Goal: Use online tool/utility

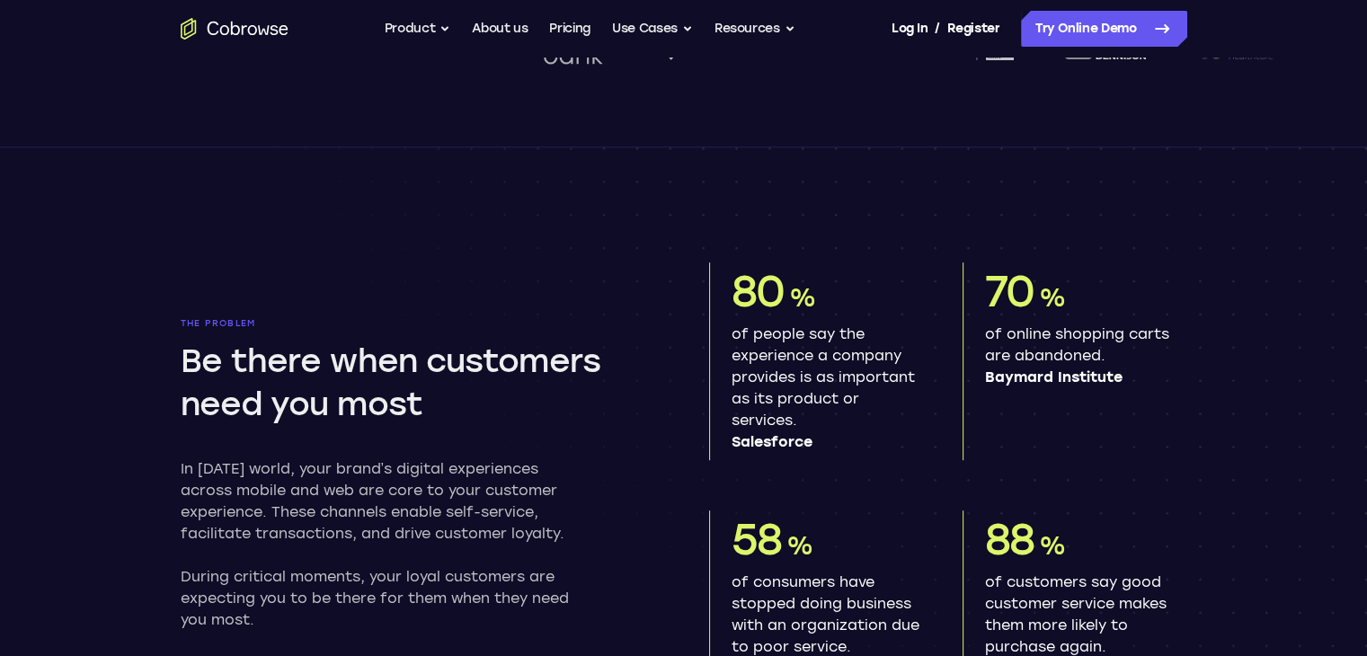
scroll to position [796, 0]
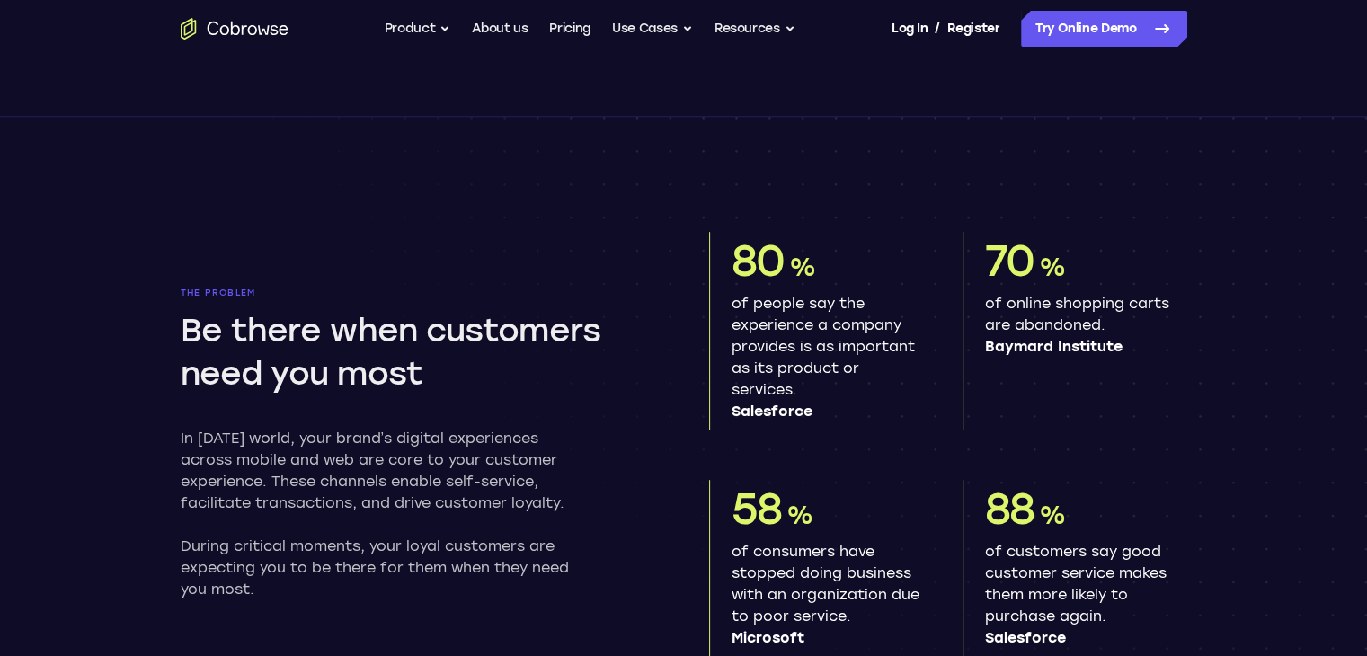
drag, startPoint x: 0, startPoint y: 0, endPoint x: 354, endPoint y: 375, distance: 515.6
drag, startPoint x: 354, startPoint y: 375, endPoint x: 137, endPoint y: 150, distance: 312.7
click at [137, 150] on section "The problem Be there when customers need you most In [DATE] world, your brand’s…" at bounding box center [684, 429] width 1150 height 625
click at [619, 40] on button "Use Cases" at bounding box center [652, 29] width 81 height 36
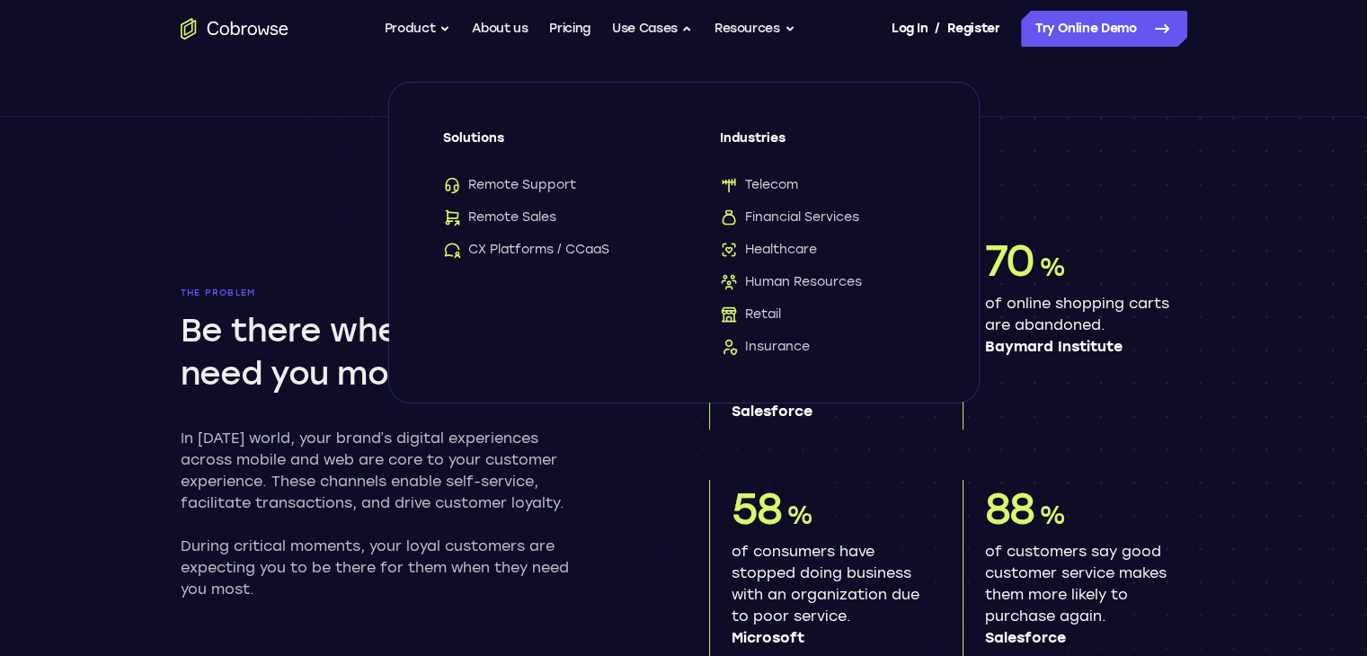
click at [616, 562] on div "The problem Be there when customers need you most In [DATE] world, your brand’s…" at bounding box center [420, 444] width 478 height 313
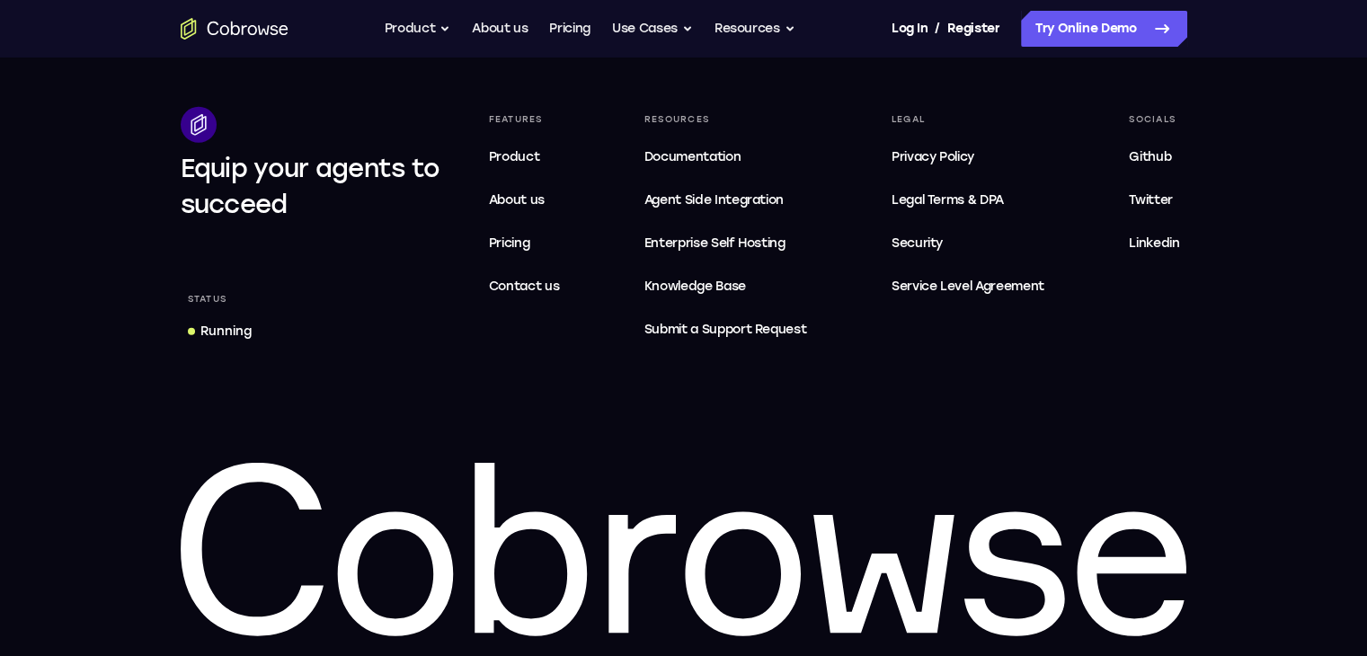
scroll to position [5511, 0]
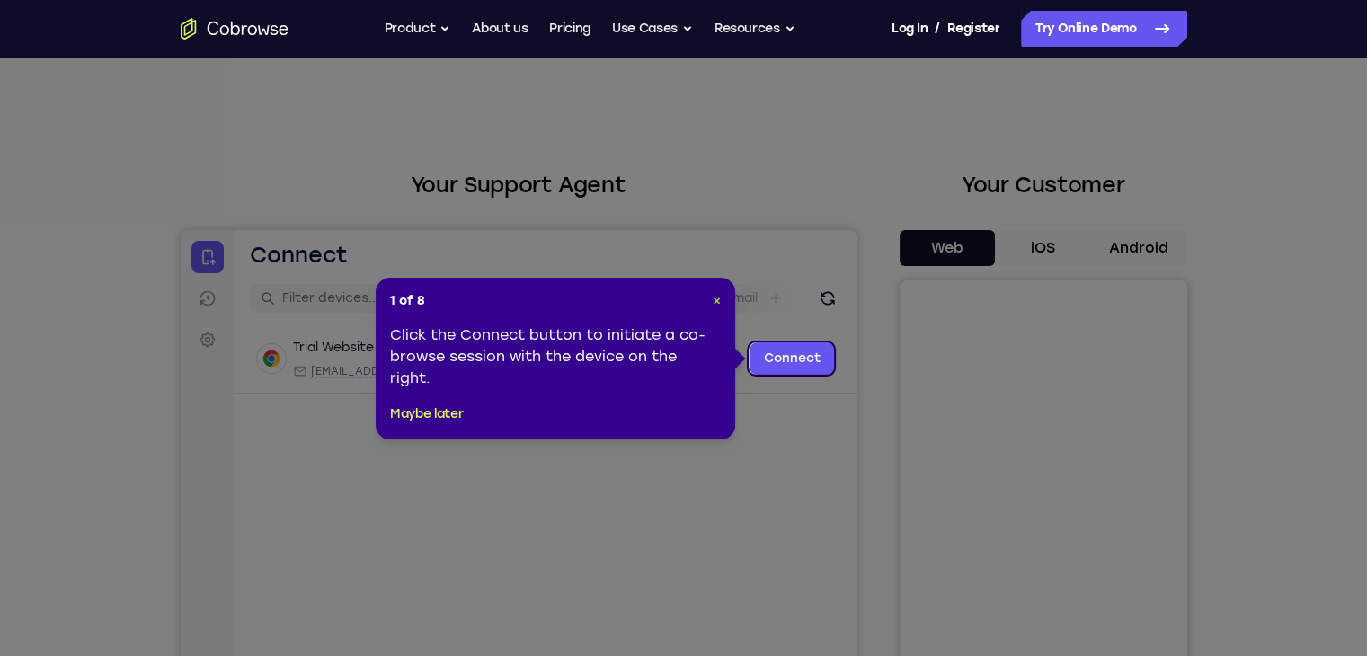
click at [720, 306] on span "×" at bounding box center [717, 300] width 8 height 15
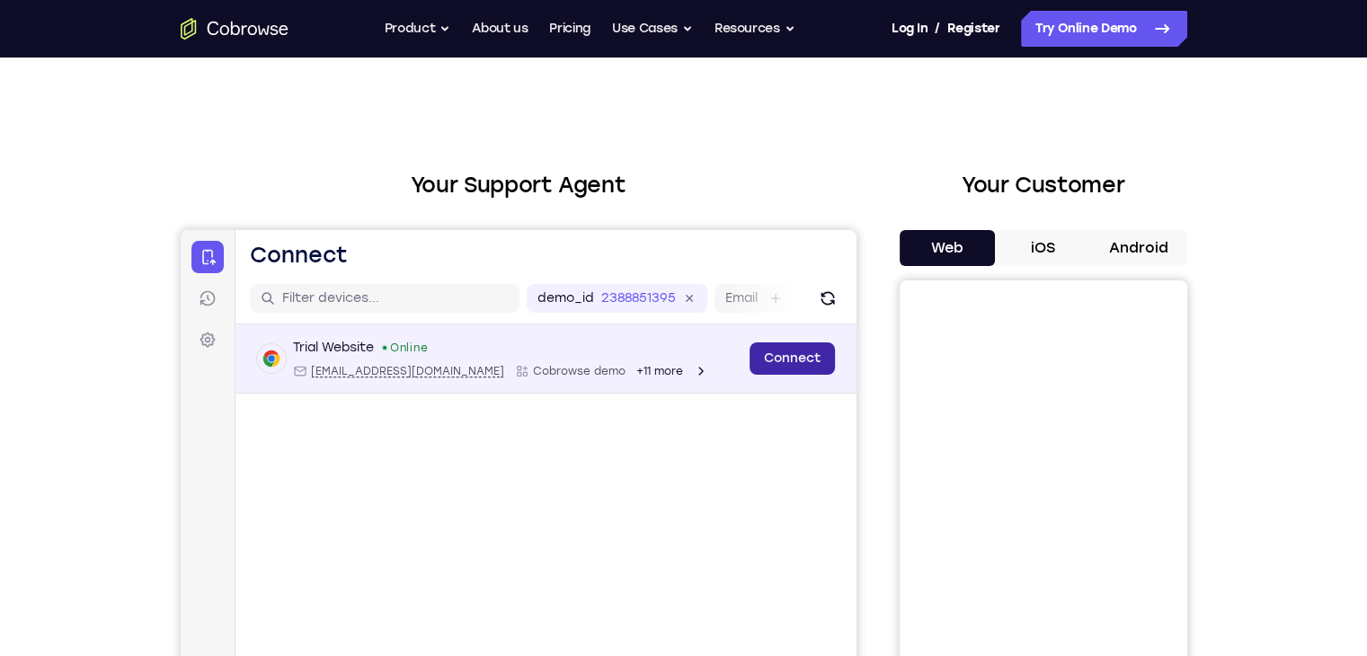
click at [784, 353] on link "Connect" at bounding box center [791, 358] width 85 height 32
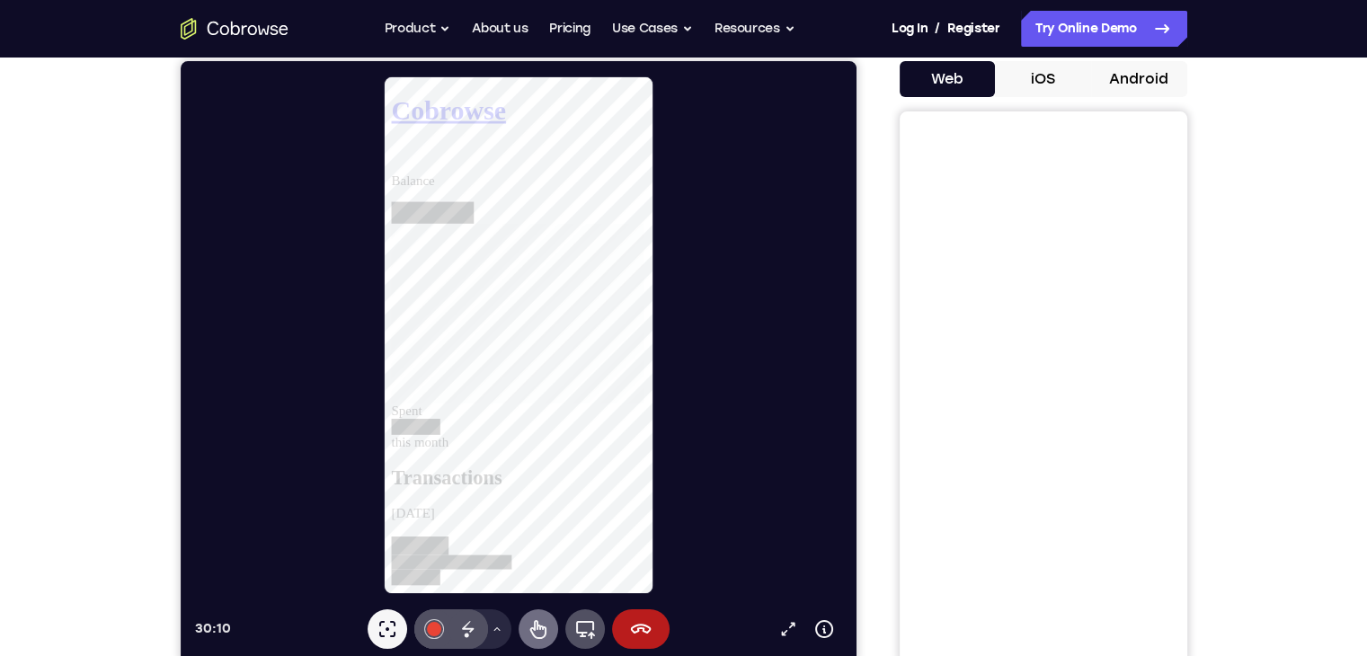
click at [538, 635] on icon at bounding box center [538, 629] width 22 height 22
drag, startPoint x: 547, startPoint y: 419, endPoint x: 670, endPoint y: 190, distance: 260.1
click at [664, 190] on main "Balance Spent this month" at bounding box center [527, 327] width 273 height 297
click at [391, 161] on icon at bounding box center [391, 161] width 0 height 0
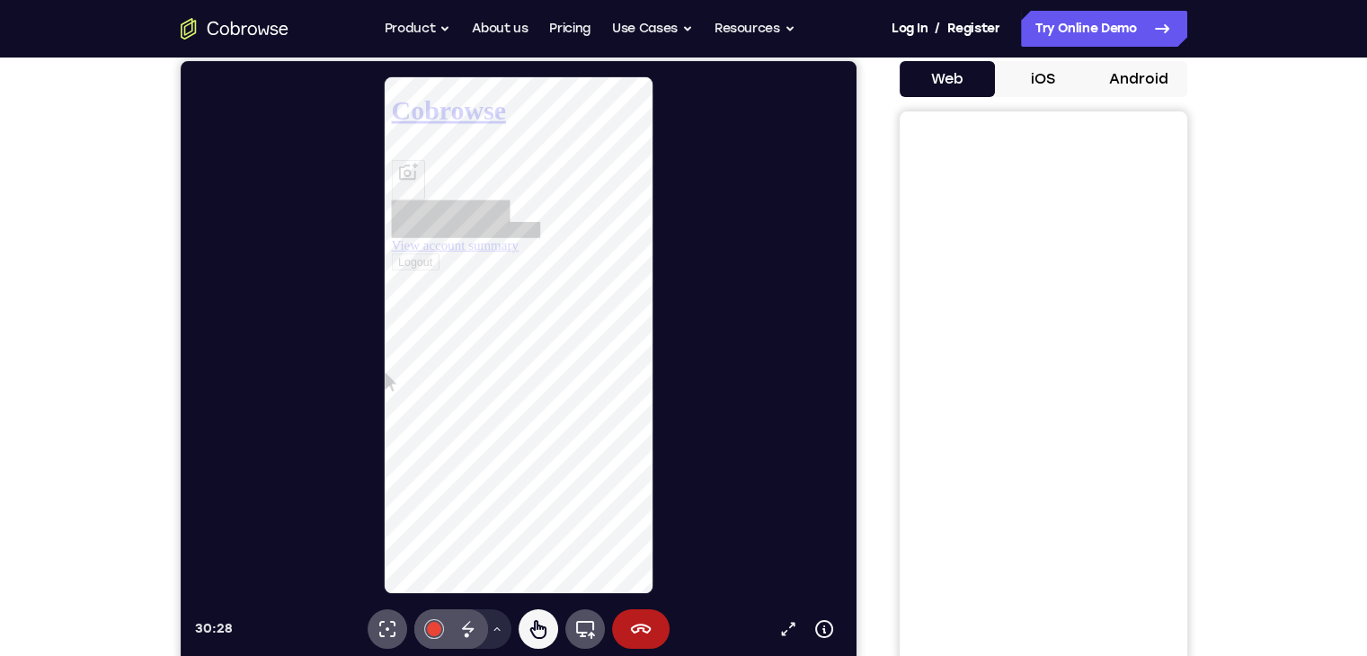
click at [416, 103] on h1 "Cobrowse" at bounding box center [527, 111] width 273 height 33
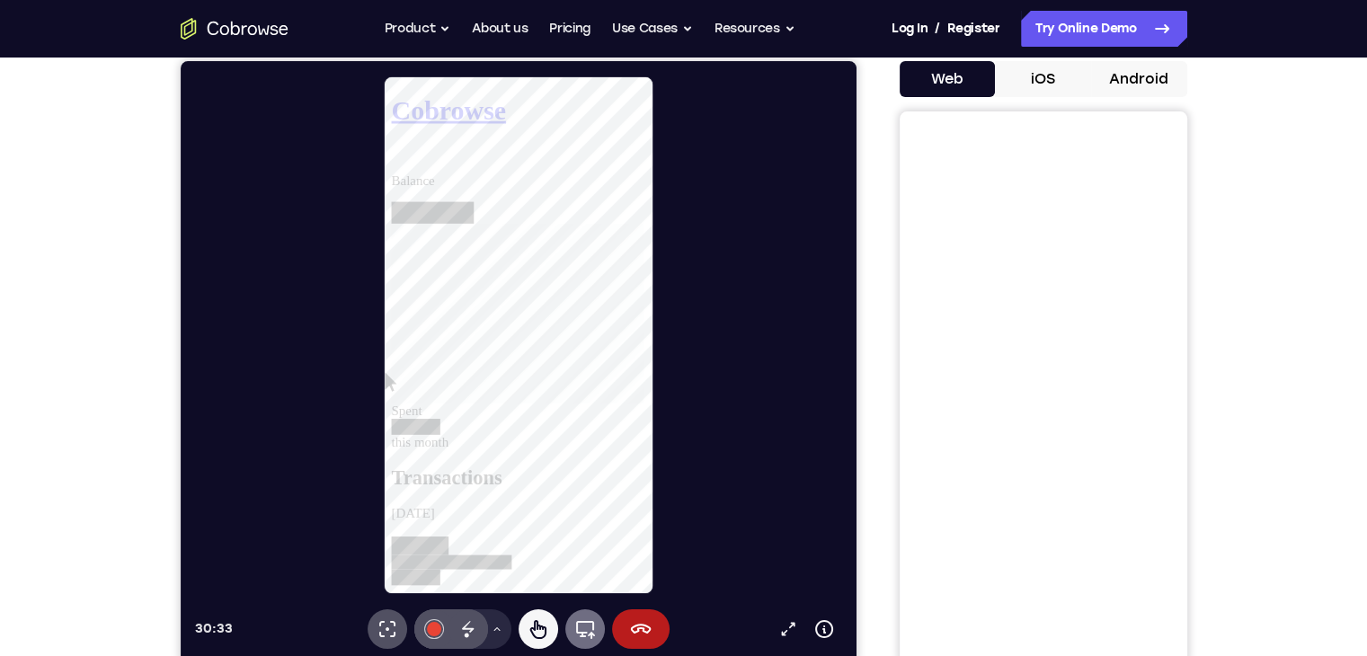
click at [582, 634] on icon at bounding box center [584, 629] width 22 height 22
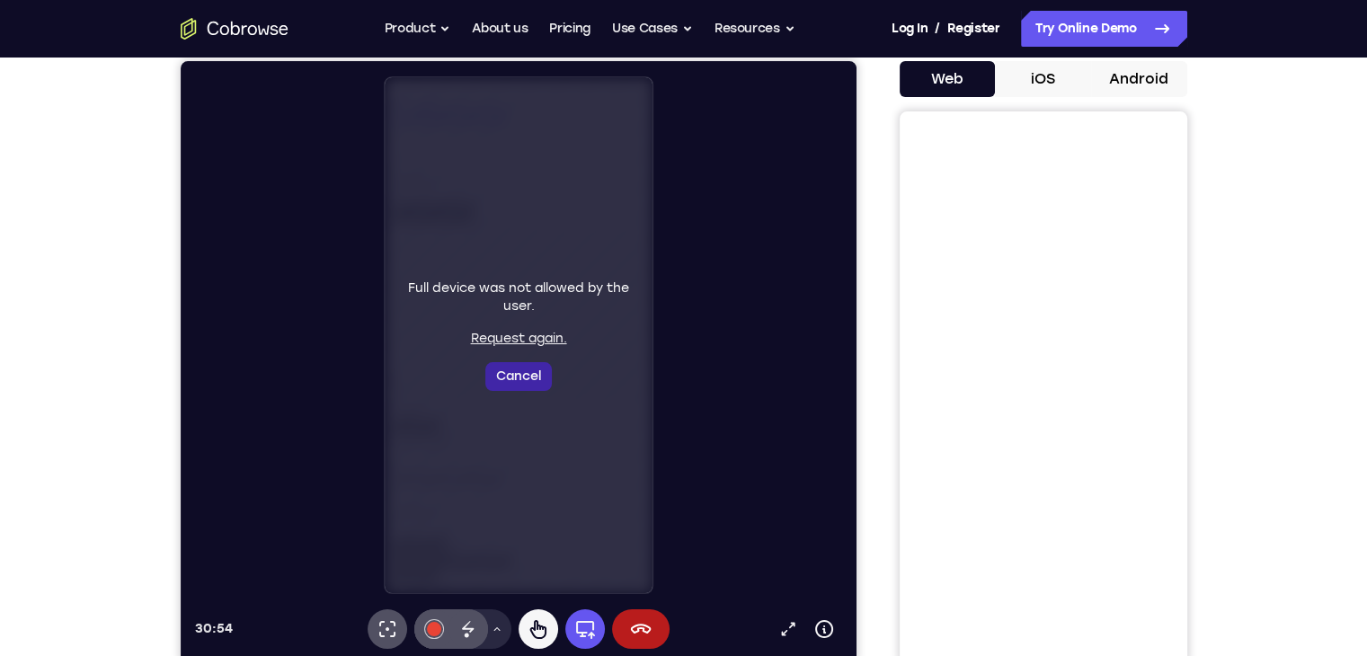
click at [523, 377] on button "Cancel" at bounding box center [517, 376] width 67 height 29
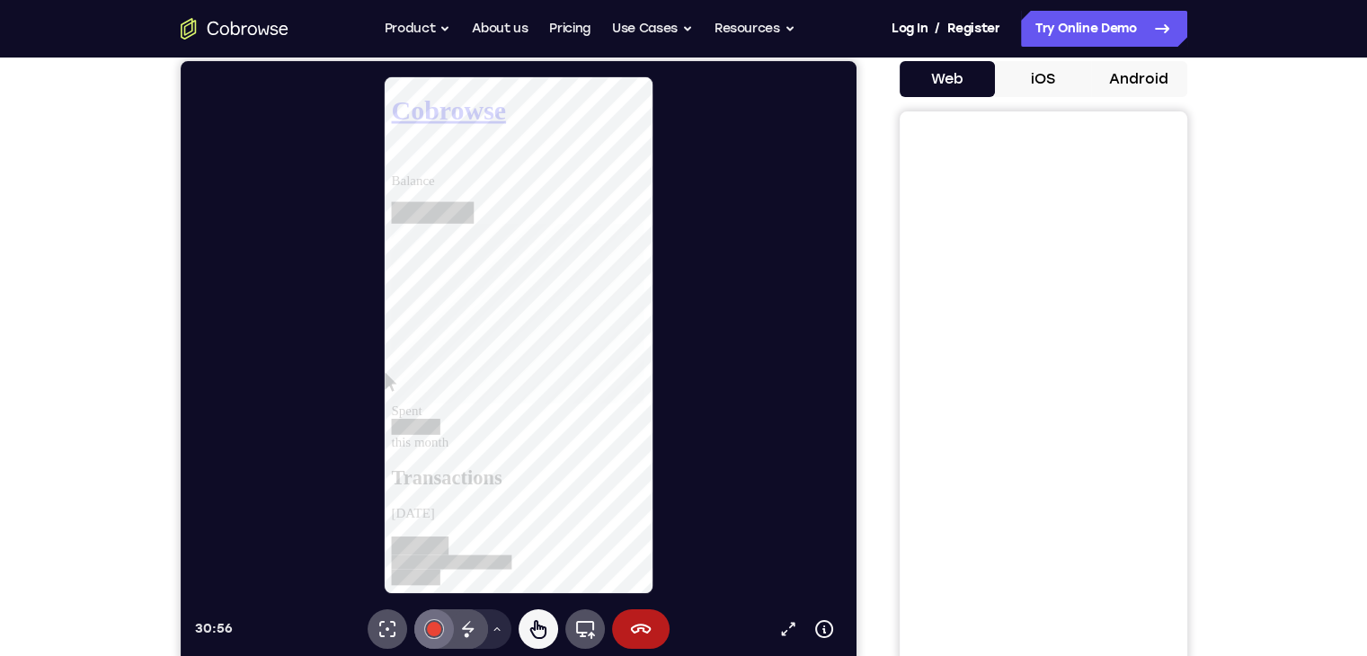
click at [430, 636] on div at bounding box center [433, 629] width 14 height 14
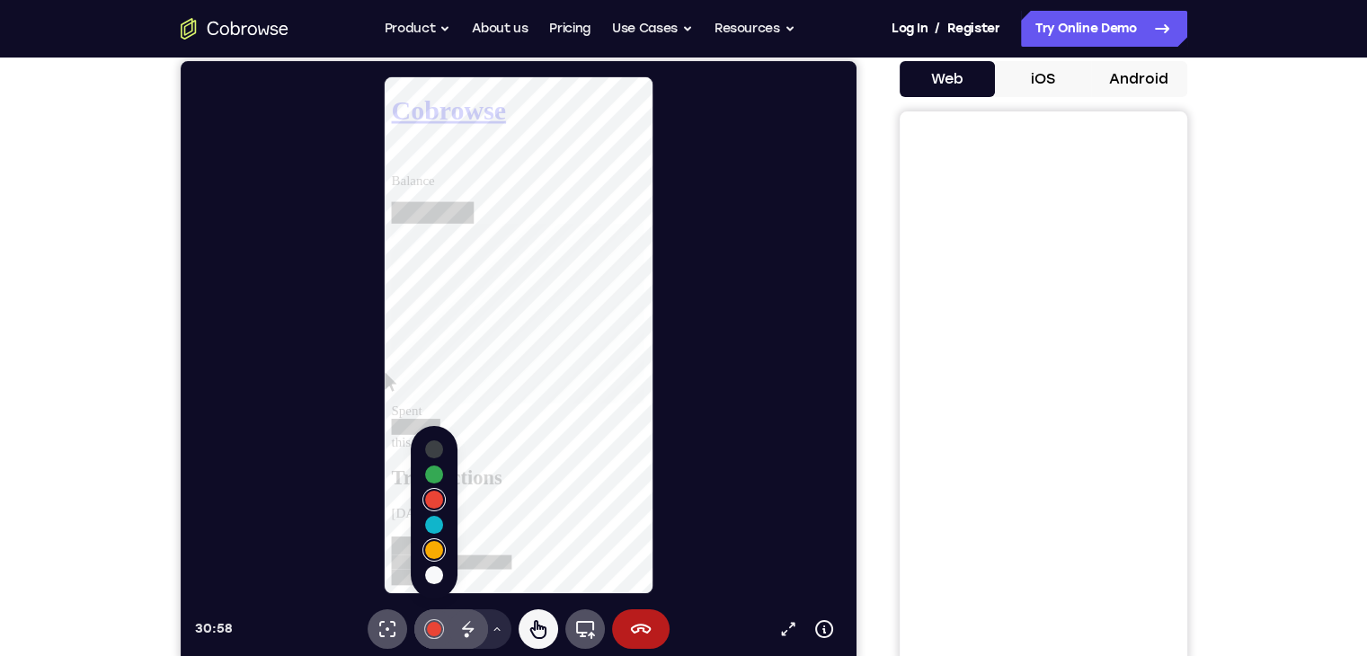
click at [434, 544] on button "Select color #f9ab02" at bounding box center [433, 550] width 18 height 18
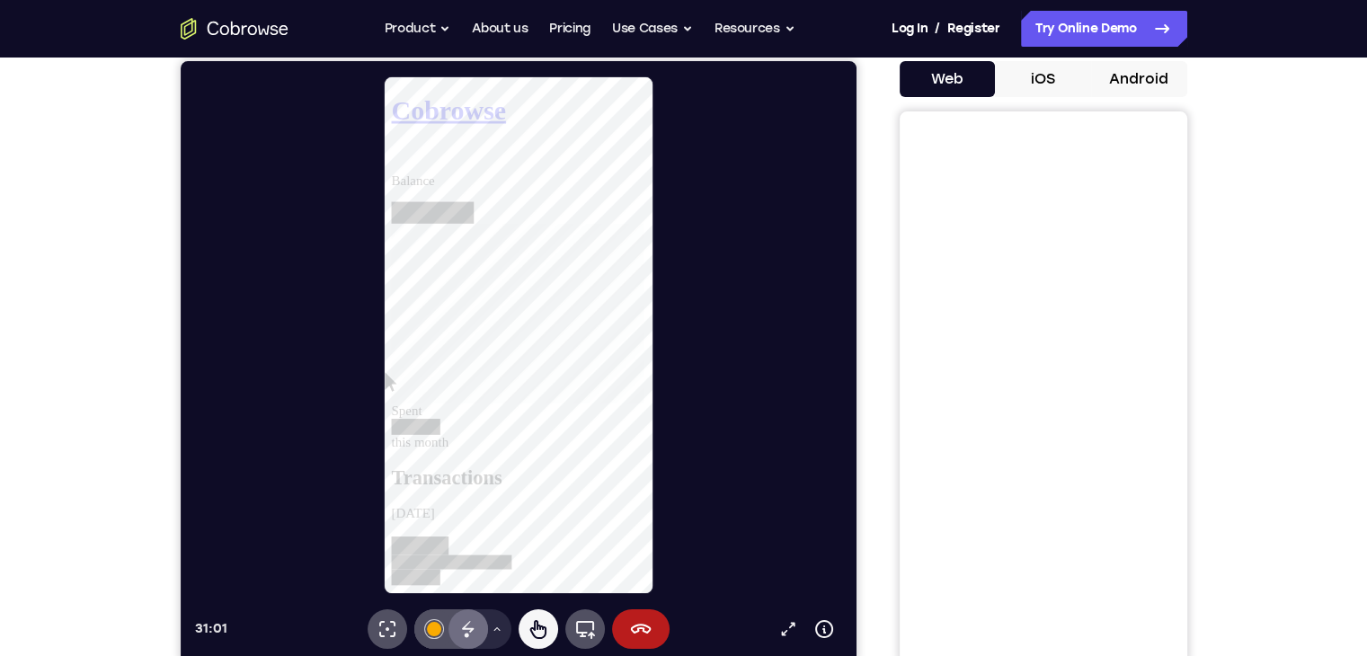
click at [474, 619] on icon at bounding box center [468, 629] width 22 height 22
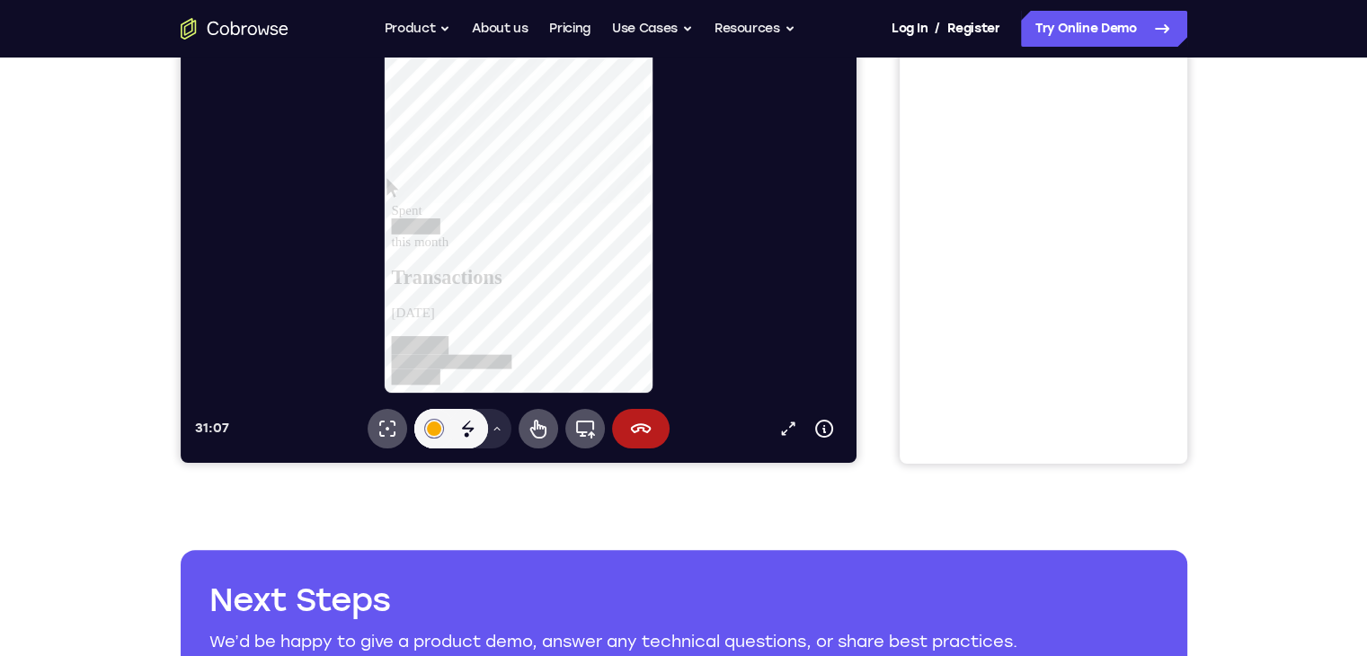
scroll to position [368, 0]
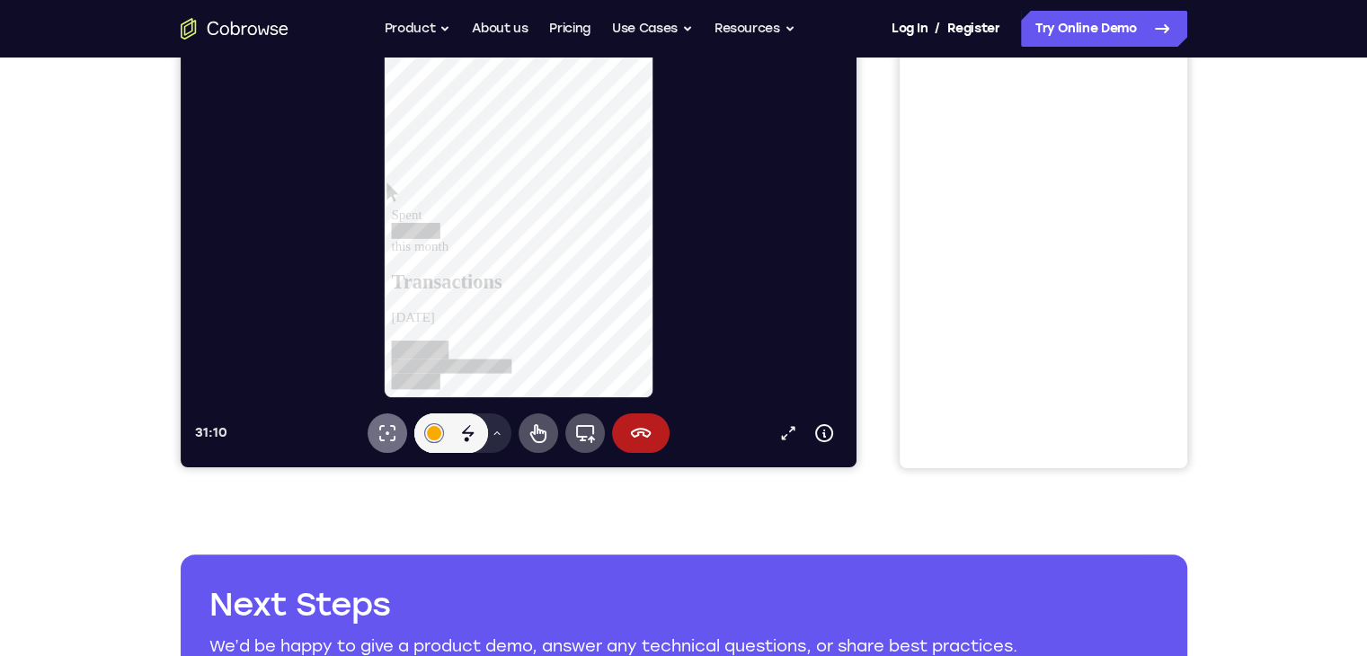
click at [379, 426] on icon at bounding box center [386, 433] width 16 height 16
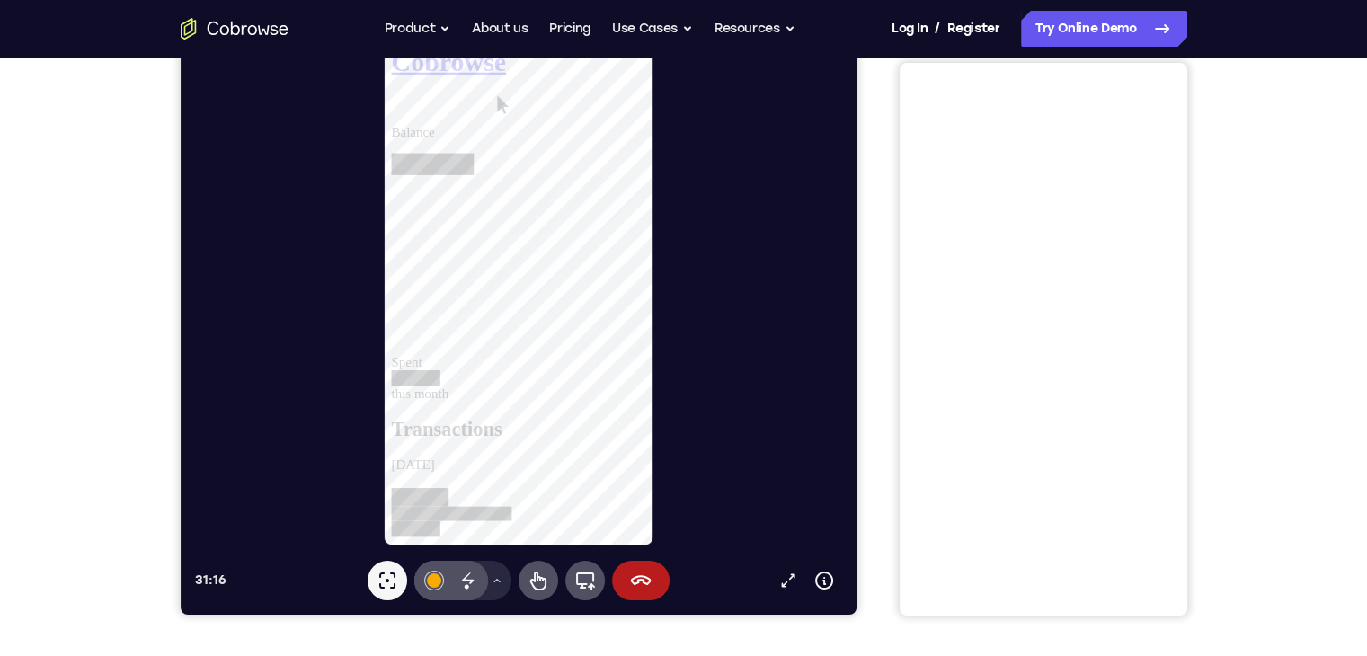
scroll to position [214, 0]
